Goal: Find specific page/section: Find specific page/section

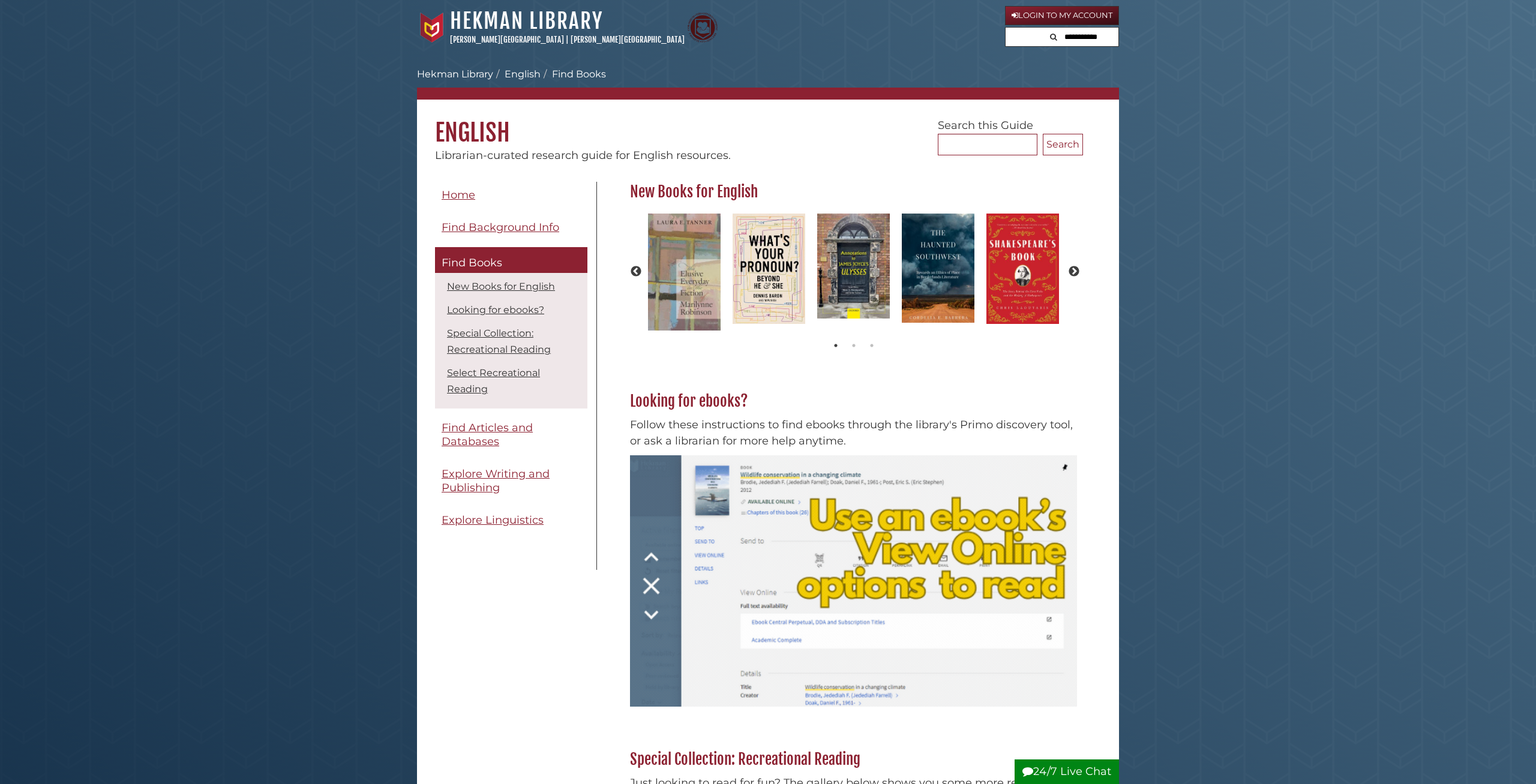
scroll to position [164, 460]
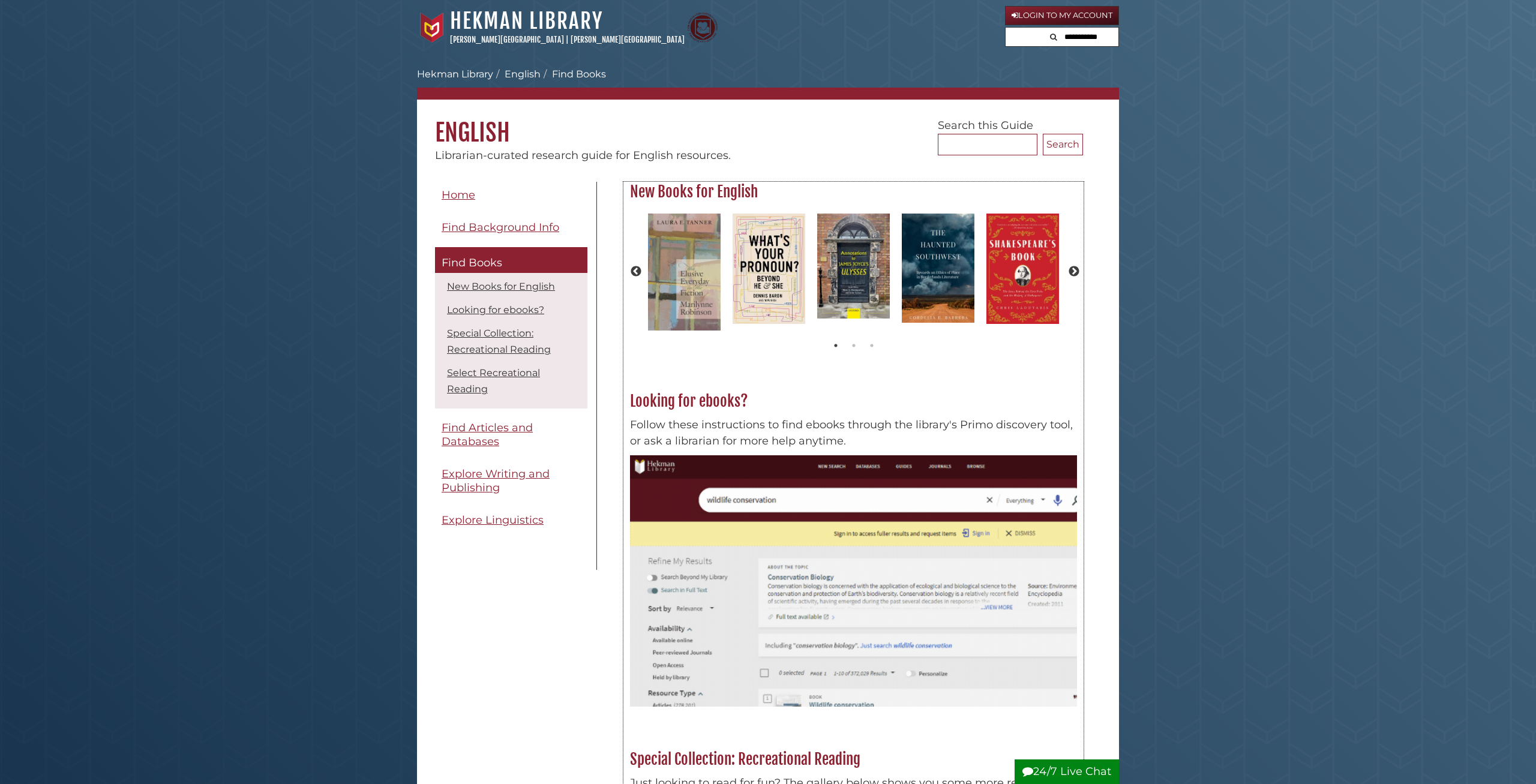
click at [772, 501] on img at bounding box center [853, 581] width 447 height 252
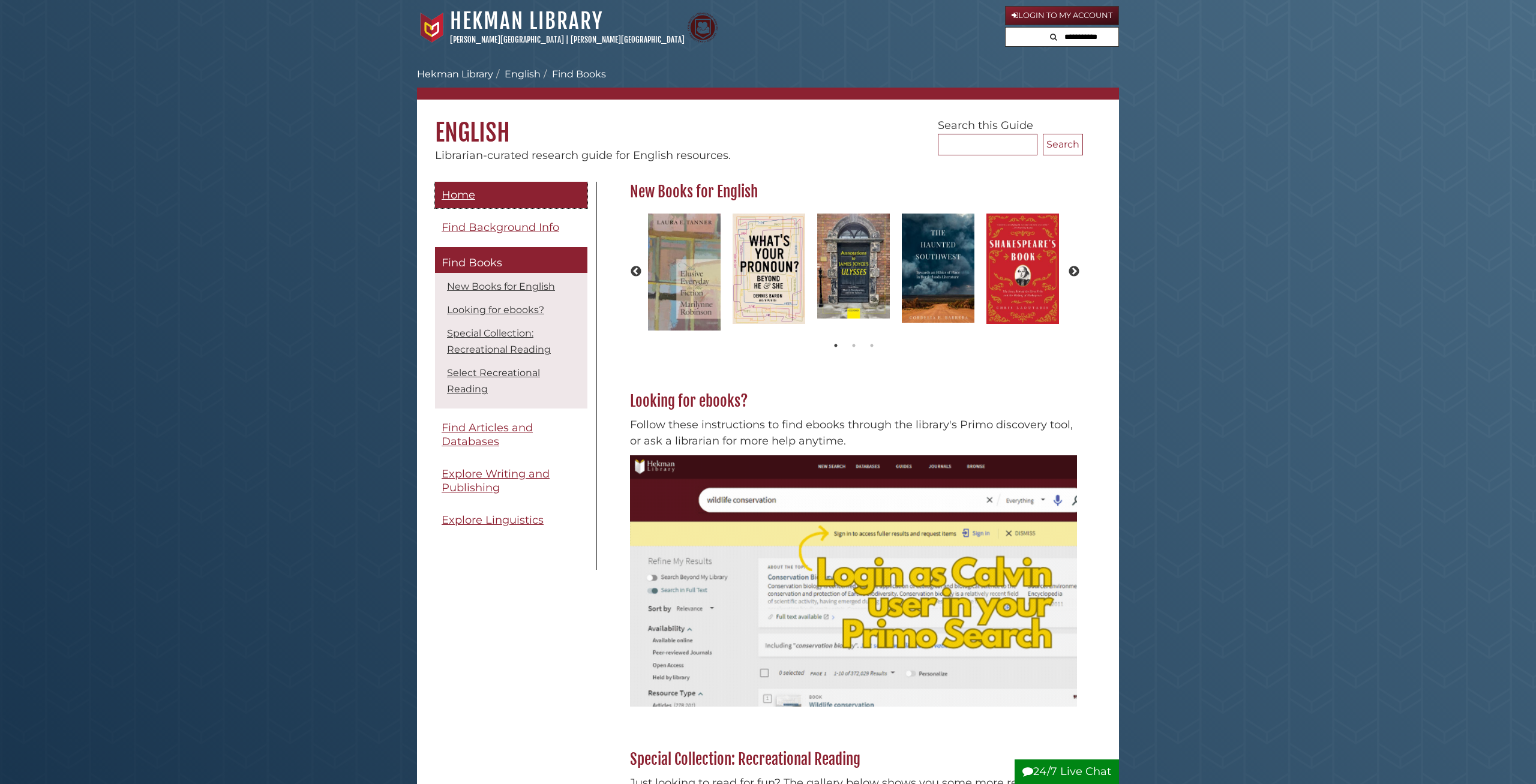
click at [466, 198] on span "Home" at bounding box center [459, 195] width 34 height 13
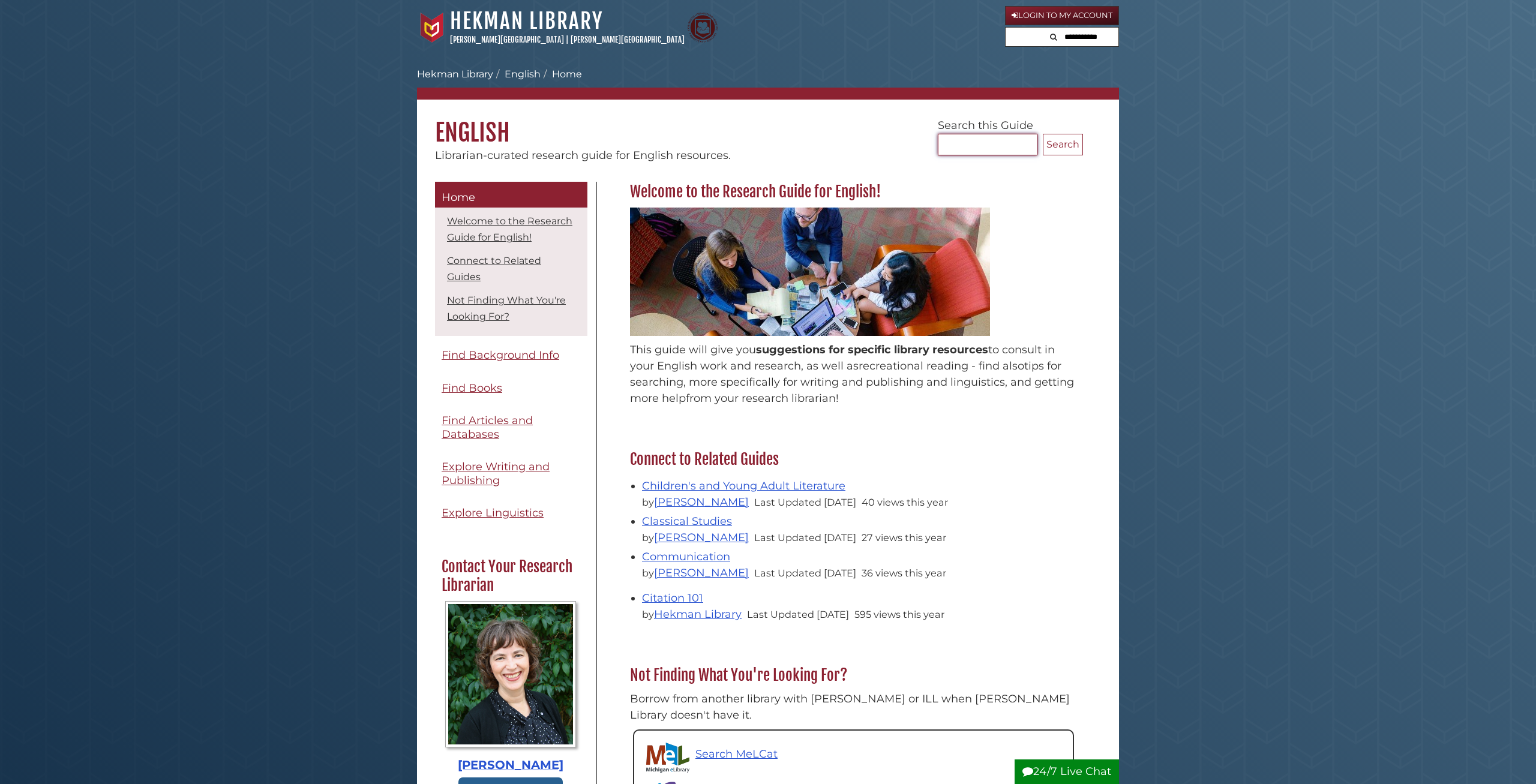
click at [974, 151] on input "Search..." at bounding box center [987, 145] width 99 height 22
click at [509, 25] on link "Hekman Library" at bounding box center [526, 21] width 153 height 26
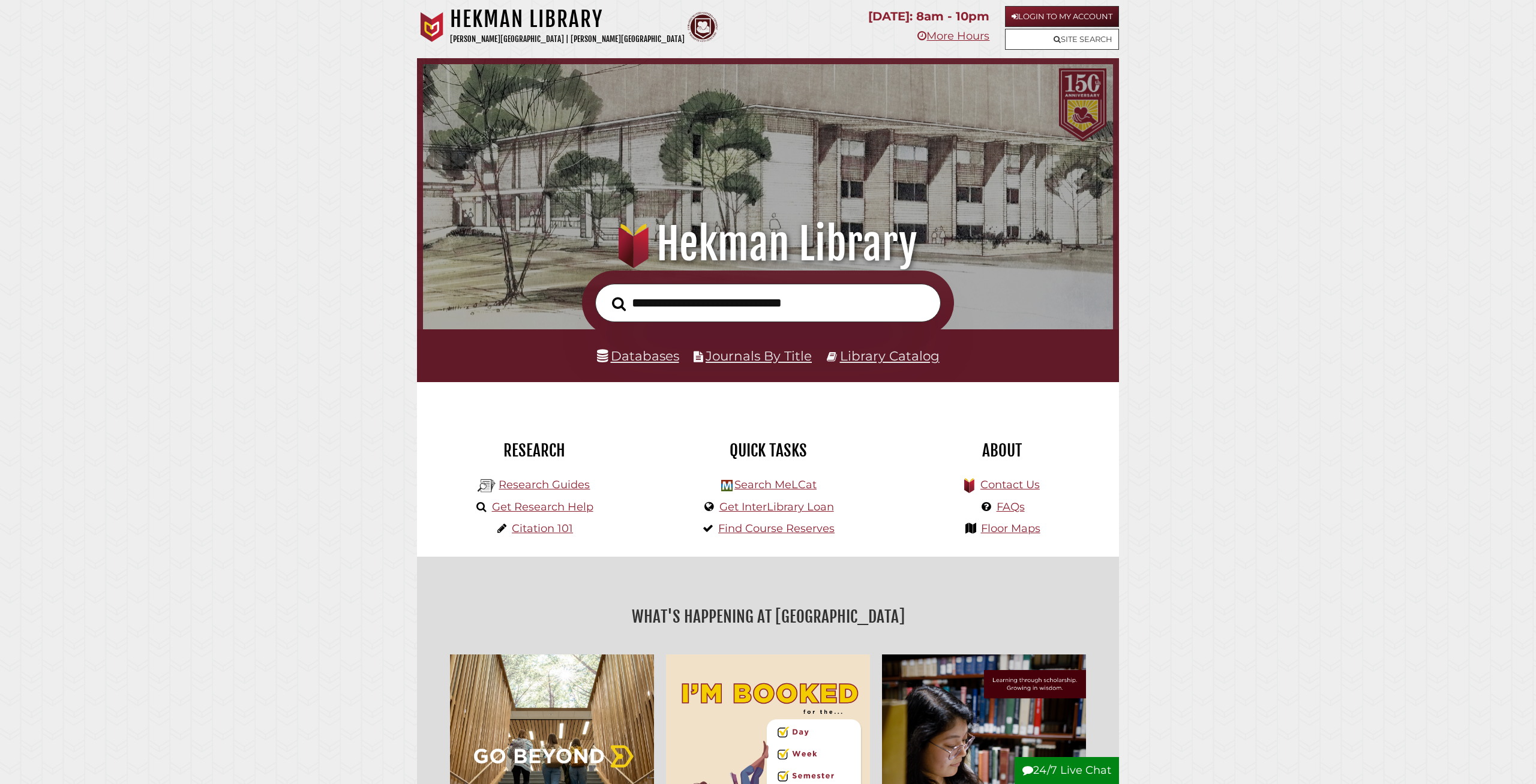
scroll to position [228, 684]
click at [711, 304] on input "text" at bounding box center [767, 303] width 346 height 39
click at [865, 358] on link "Library Catalog" at bounding box center [890, 355] width 99 height 15
